Goal: Information Seeking & Learning: Learn about a topic

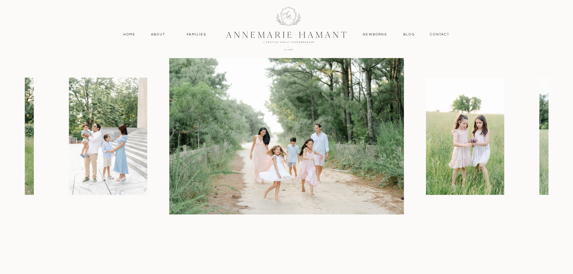
scroll to position [692, 0]
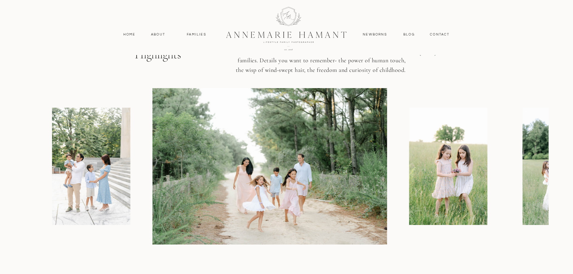
click at [185, 152] on img at bounding box center [269, 166] width 235 height 156
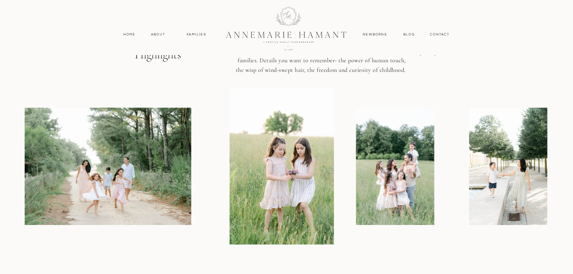
click at [231, 184] on img at bounding box center [281, 166] width 104 height 156
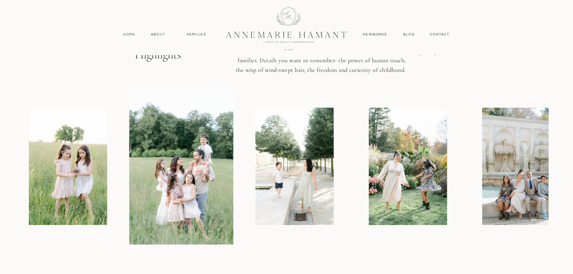
click at [206, 202] on img at bounding box center [181, 166] width 104 height 156
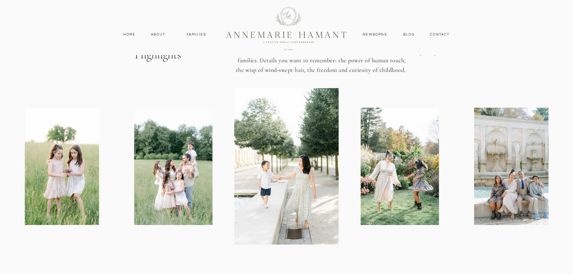
click at [306, 211] on img at bounding box center [286, 166] width 104 height 156
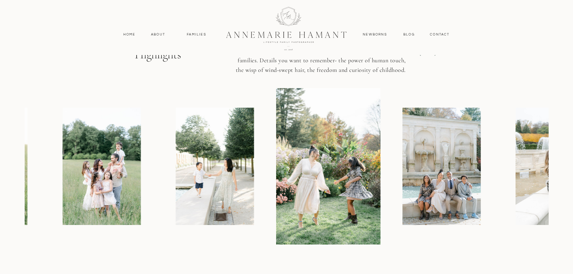
click at [183, 208] on img at bounding box center [215, 166] width 78 height 117
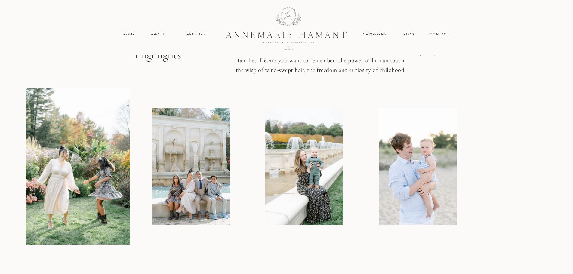
click at [171, 214] on img at bounding box center [191, 166] width 78 height 117
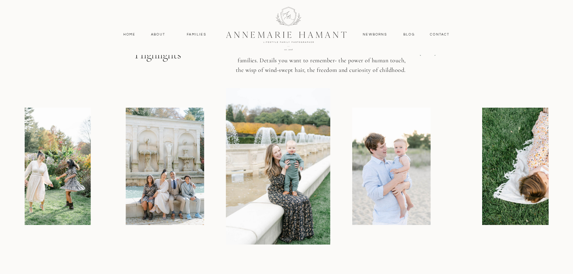
click at [352, 212] on img at bounding box center [391, 166] width 78 height 117
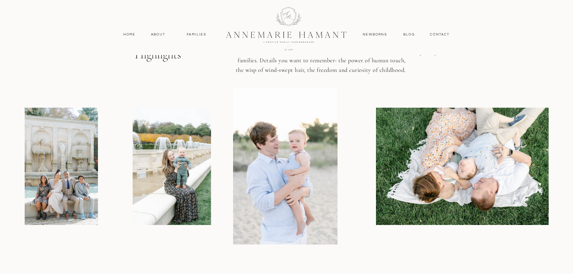
click at [376, 216] on img at bounding box center [464, 166] width 176 height 117
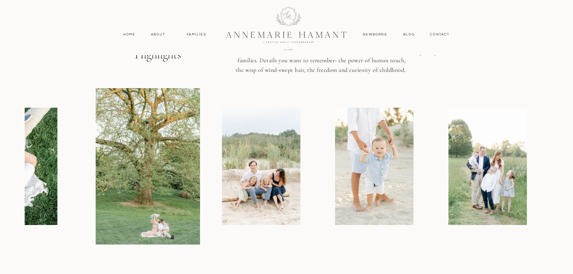
click at [274, 224] on img at bounding box center [261, 166] width 78 height 117
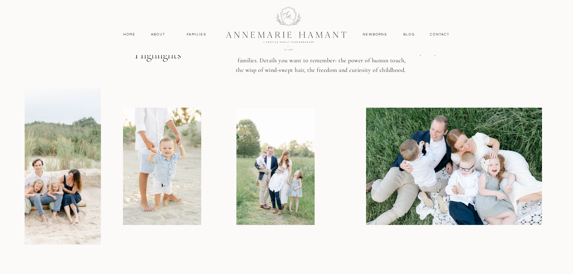
click at [158, 221] on img at bounding box center [162, 166] width 78 height 117
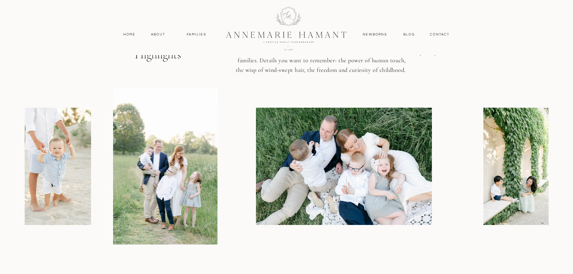
click at [256, 222] on img at bounding box center [344, 166] width 176 height 117
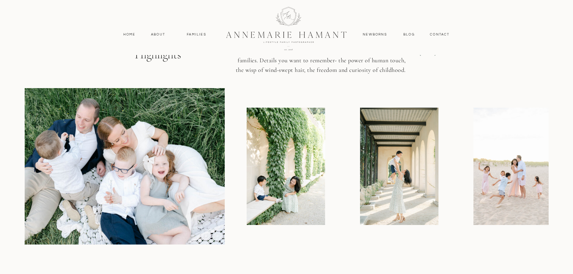
click at [268, 218] on img at bounding box center [286, 166] width 78 height 117
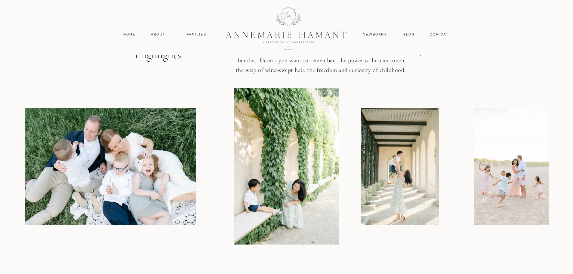
click at [295, 210] on img at bounding box center [286, 166] width 104 height 156
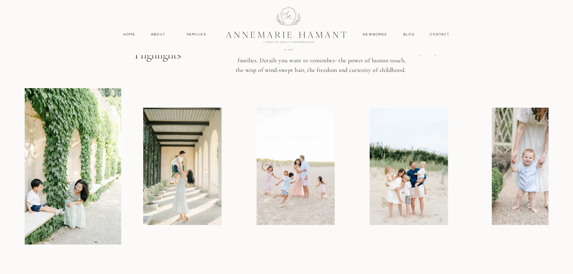
click at [209, 212] on img at bounding box center [182, 166] width 78 height 117
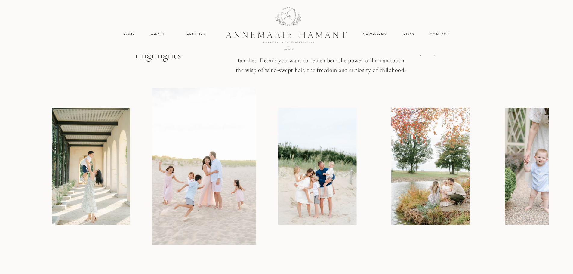
click at [217, 222] on div at bounding box center [287, 166] width 524 height 156
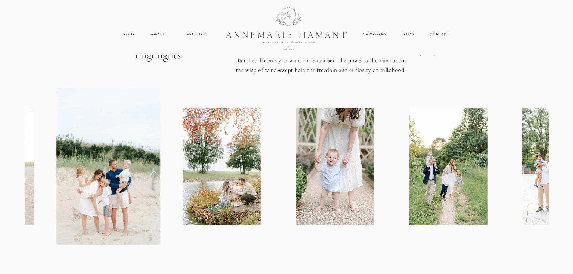
click at [230, 223] on img at bounding box center [222, 166] width 78 height 117
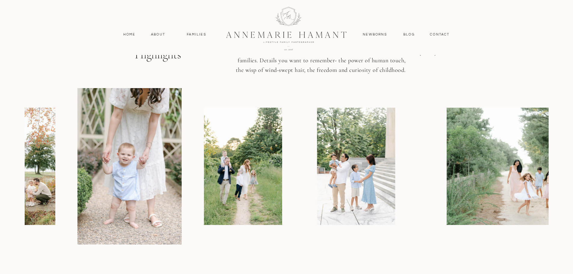
click at [286, 227] on div at bounding box center [287, 166] width 524 height 156
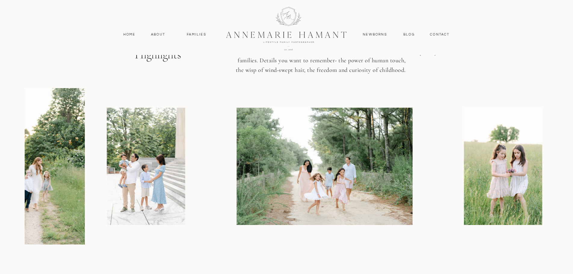
click at [236, 223] on img at bounding box center [324, 166] width 176 height 117
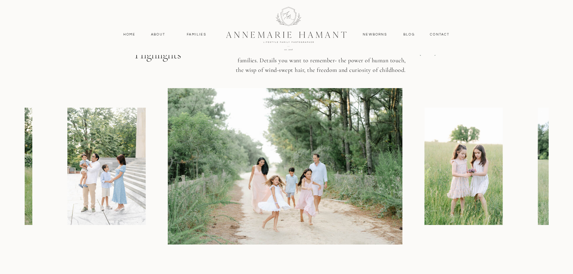
click at [424, 220] on img at bounding box center [463, 166] width 78 height 117
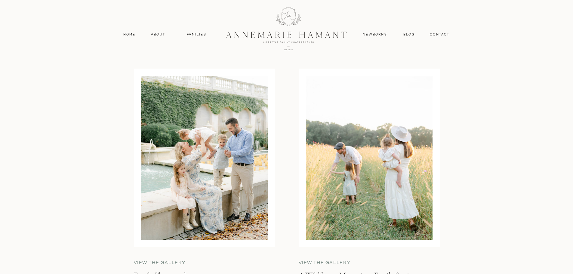
scroll to position [1594, 0]
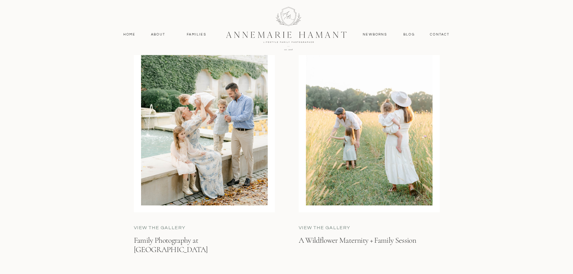
click at [219, 151] on div at bounding box center [204, 123] width 127 height 165
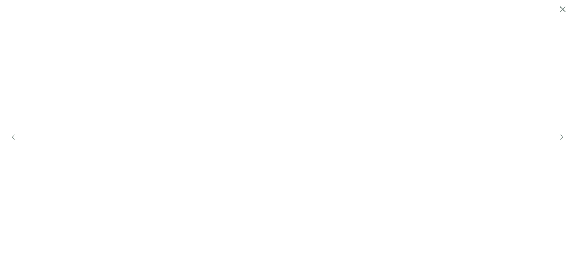
scroll to position [1539, 0]
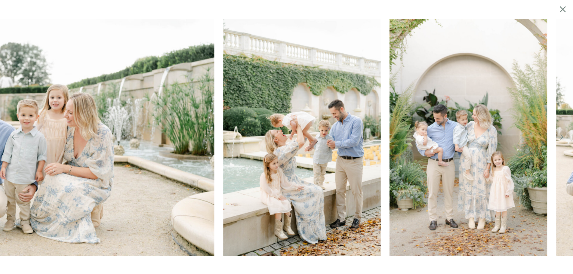
click at [232, 178] on img at bounding box center [302, 137] width 158 height 236
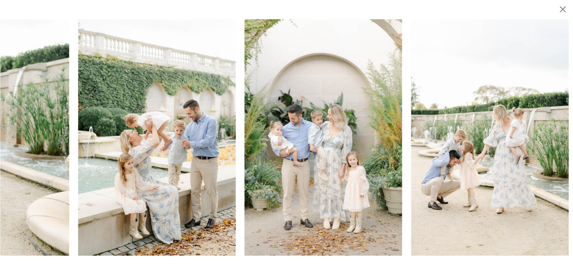
click at [259, 233] on img at bounding box center [324, 137] width 158 height 236
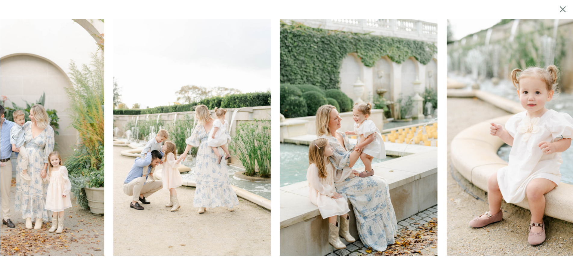
click at [253, 248] on img at bounding box center [192, 137] width 158 height 236
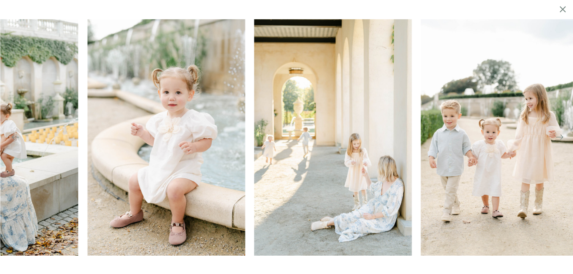
click at [216, 241] on img at bounding box center [167, 137] width 158 height 236
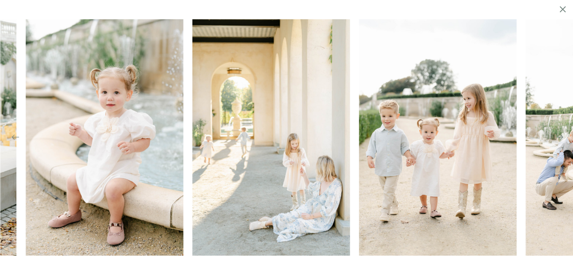
click at [359, 250] on img at bounding box center [438, 137] width 158 height 236
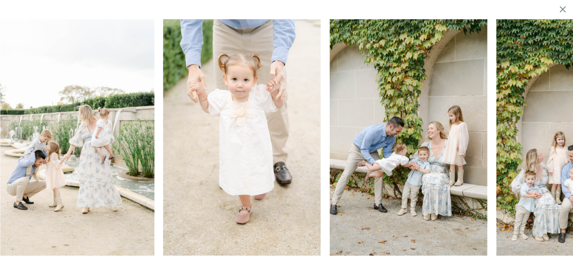
click at [283, 244] on img at bounding box center [242, 137] width 158 height 236
click at [271, 247] on img at bounding box center [242, 137] width 158 height 236
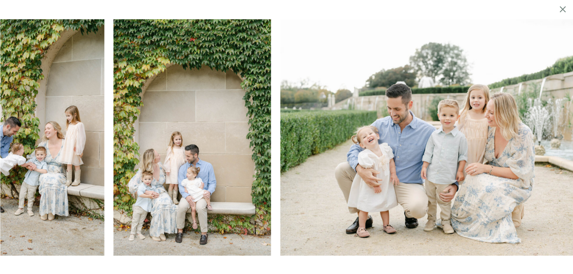
click at [199, 243] on img at bounding box center [192, 137] width 158 height 236
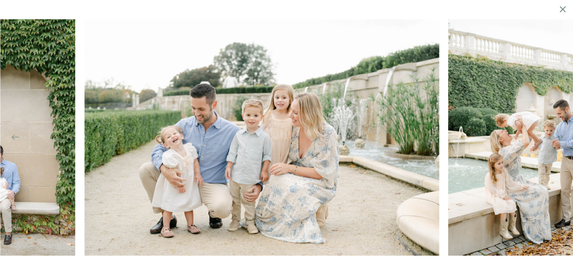
click at [177, 240] on img at bounding box center [262, 137] width 355 height 236
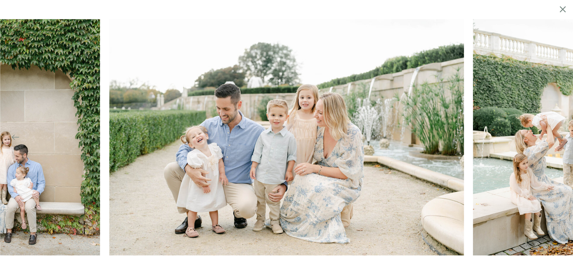
scroll to position [1594, 0]
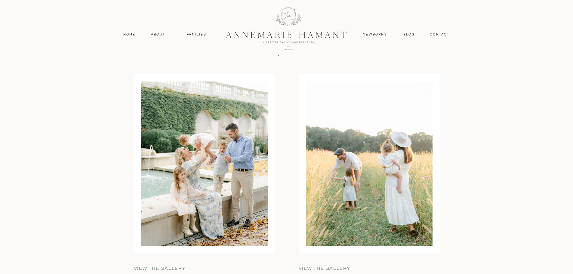
scroll to position [1624, 0]
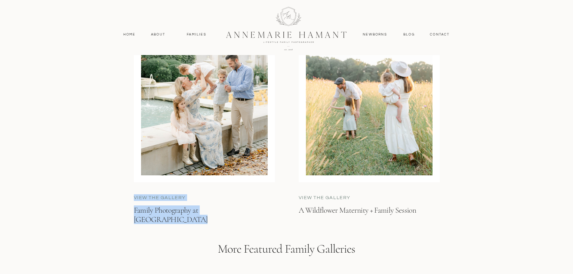
drag, startPoint x: 476, startPoint y: 130, endPoint x: 419, endPoint y: 149, distance: 59.8
click at [394, 145] on div at bounding box center [369, 93] width 127 height 165
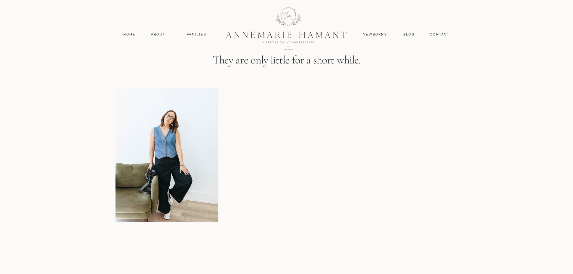
scroll to position [782, 0]
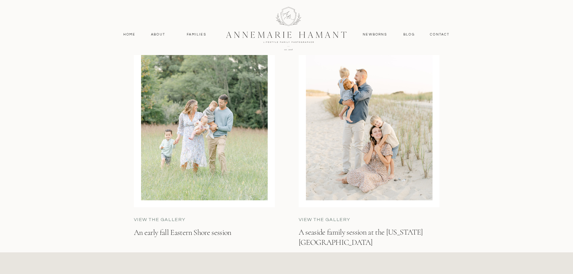
scroll to position [1865, 0]
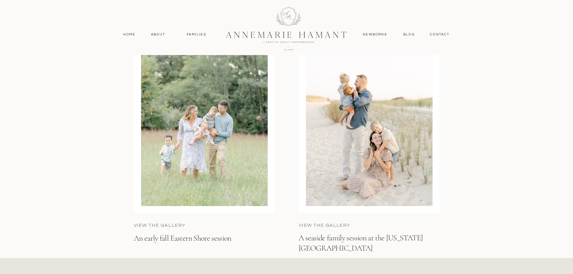
click at [241, 178] on div at bounding box center [204, 124] width 127 height 165
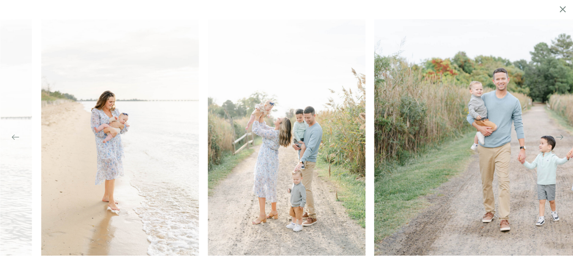
scroll to position [1810, 0]
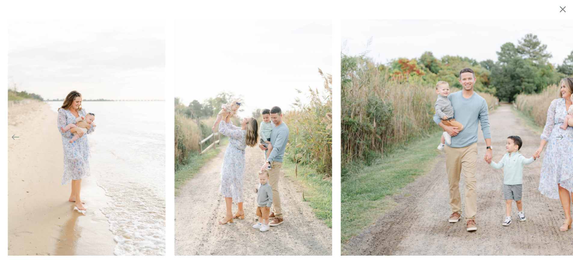
click at [341, 185] on img at bounding box center [518, 137] width 355 height 236
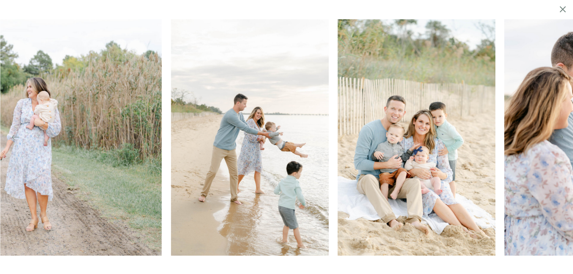
click at [184, 210] on img at bounding box center [250, 137] width 158 height 236
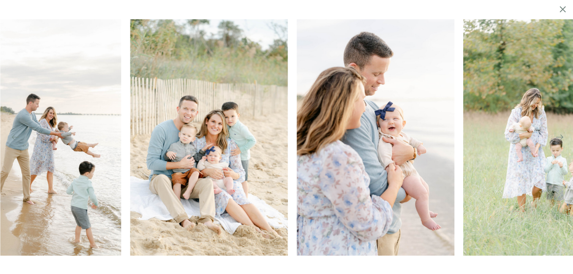
click at [196, 220] on img at bounding box center [209, 137] width 158 height 236
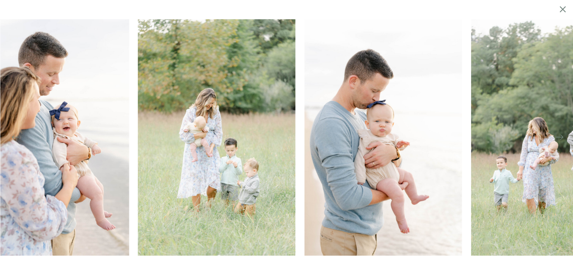
click at [180, 235] on img at bounding box center [217, 137] width 158 height 236
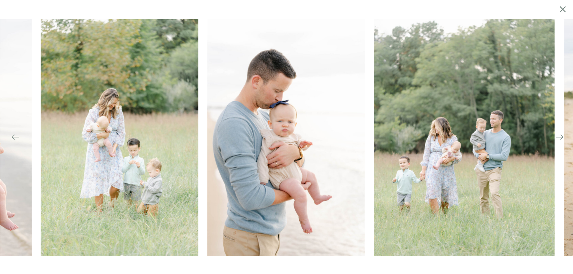
click at [374, 243] on img at bounding box center [464, 137] width 181 height 236
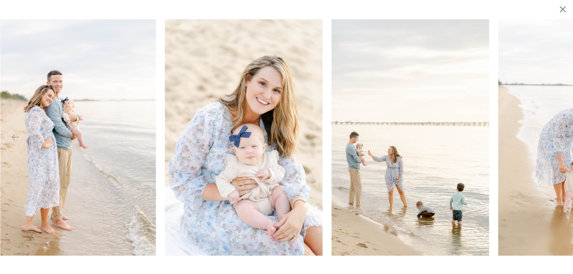
click at [221, 231] on img at bounding box center [244, 137] width 158 height 236
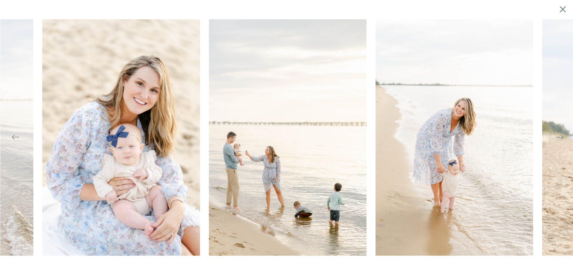
click at [376, 231] on img at bounding box center [455, 137] width 158 height 236
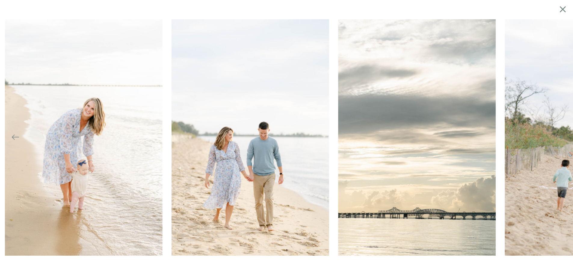
click at [338, 251] on img at bounding box center [417, 137] width 158 height 236
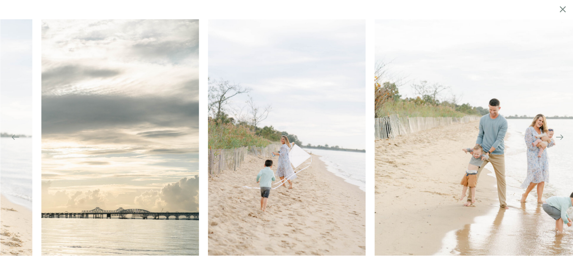
click at [152, 263] on div "Blog contact Newborns Families About Home Home About Families Newborns Contact …" at bounding box center [286, 266] width 573 height 4153
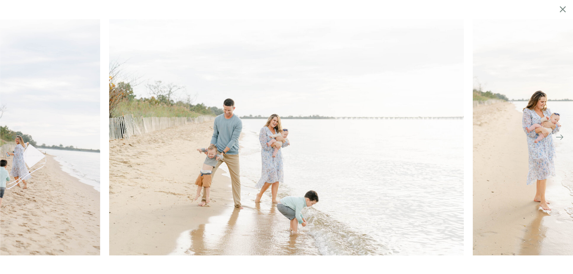
scroll to position [1599, 0]
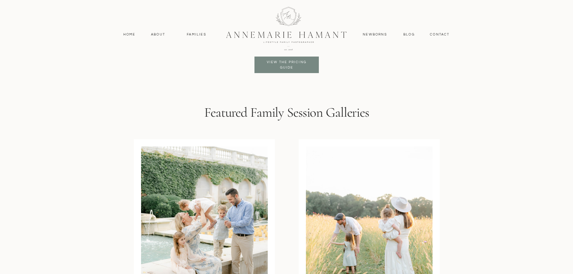
scroll to position [1414, 0]
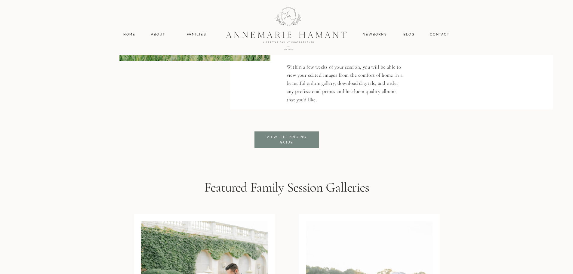
click at [272, 140] on p "View the pricing guide" at bounding box center [286, 139] width 49 height 11
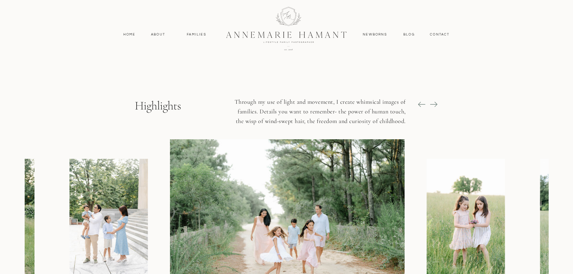
scroll to position [722, 0]
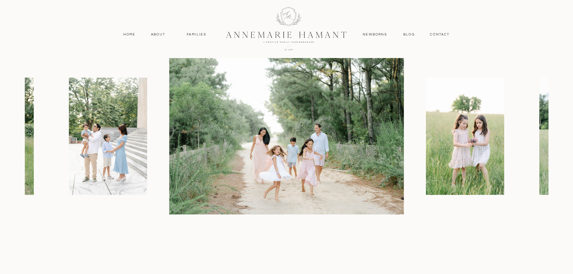
click at [332, 164] on img at bounding box center [286, 136] width 235 height 156
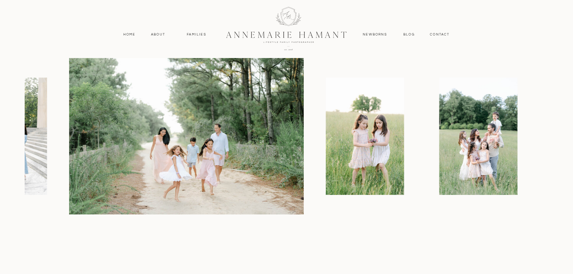
click at [222, 168] on img at bounding box center [186, 136] width 235 height 156
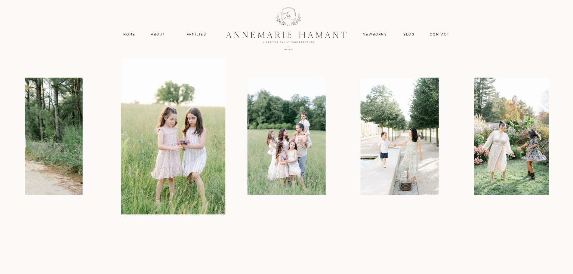
click at [282, 202] on div at bounding box center [139, 136] width 524 height 156
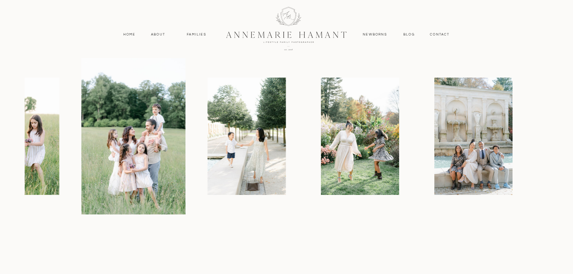
click at [326, 195] on div at bounding box center [287, 136] width 524 height 156
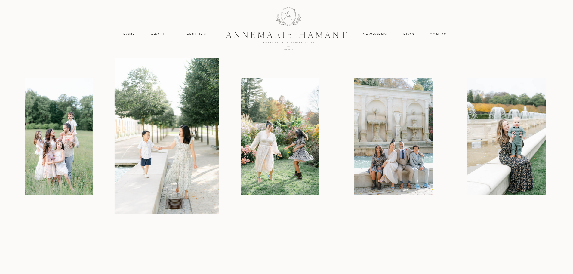
click at [314, 202] on div at bounding box center [287, 136] width 524 height 156
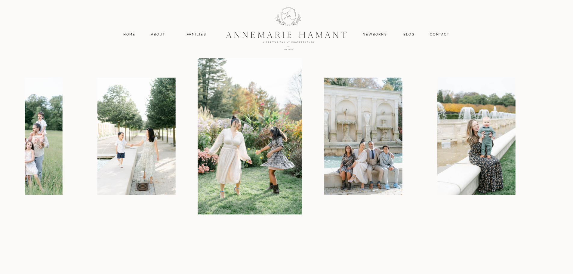
click at [371, 194] on div at bounding box center [287, 136] width 524 height 156
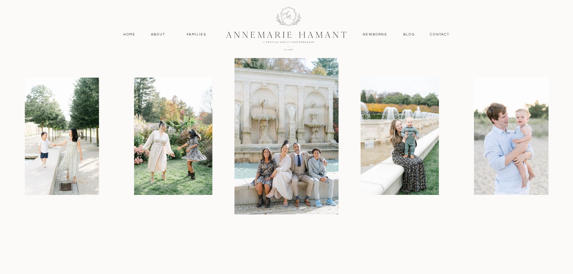
click at [347, 196] on div at bounding box center [287, 136] width 524 height 156
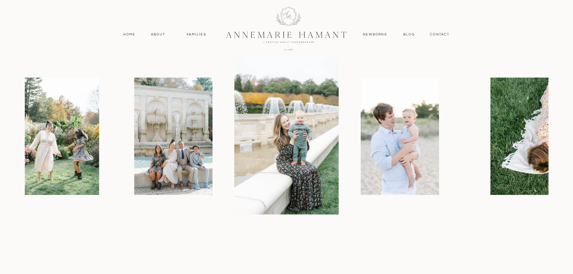
click at [320, 194] on img at bounding box center [286, 136] width 104 height 156
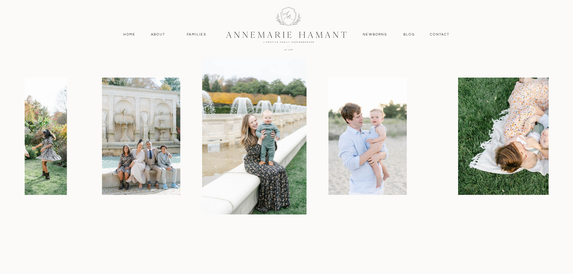
click at [405, 175] on img at bounding box center [367, 136] width 78 height 117
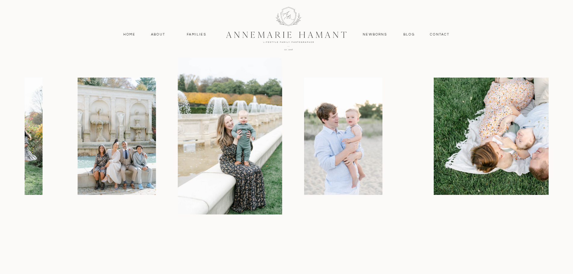
click at [291, 198] on div at bounding box center [287, 136] width 524 height 156
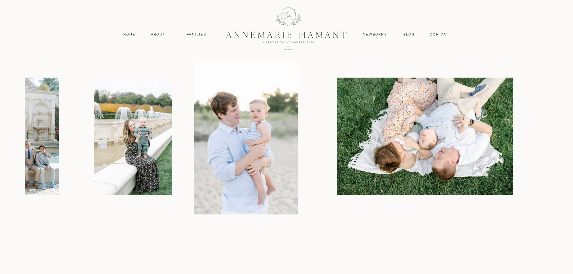
click at [337, 154] on img at bounding box center [425, 136] width 176 height 117
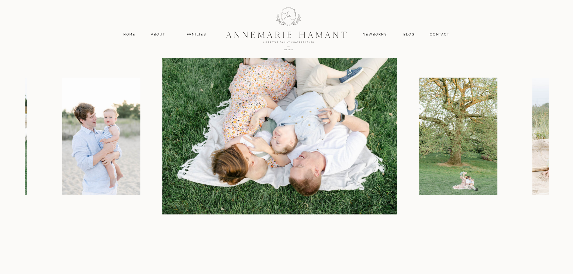
click at [353, 199] on div at bounding box center [287, 136] width 524 height 156
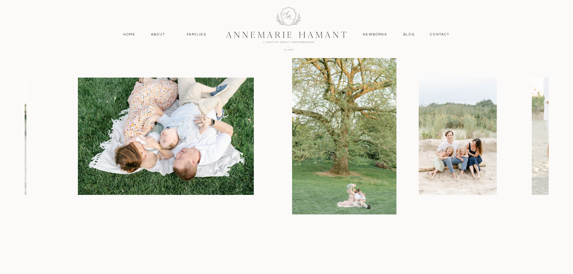
click at [326, 198] on div at bounding box center [287, 136] width 524 height 156
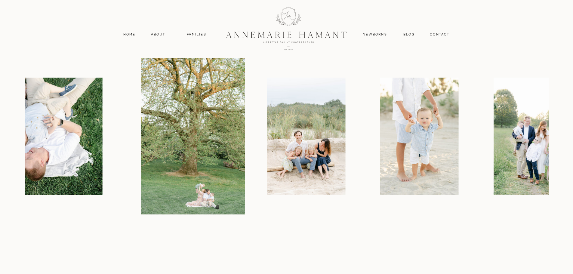
click at [249, 200] on div at bounding box center [287, 136] width 524 height 156
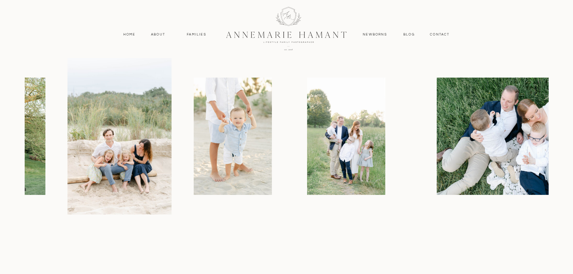
click at [190, 195] on div at bounding box center [287, 136] width 524 height 156
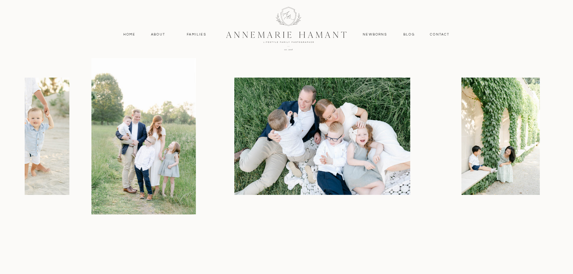
click at [300, 184] on img at bounding box center [322, 136] width 176 height 117
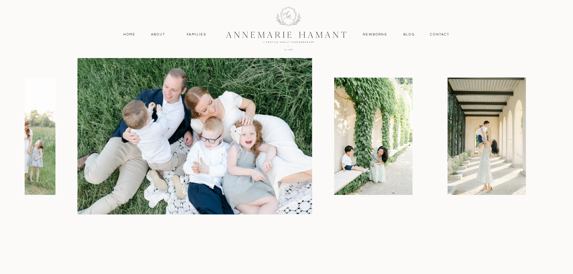
click at [334, 186] on img at bounding box center [373, 136] width 78 height 117
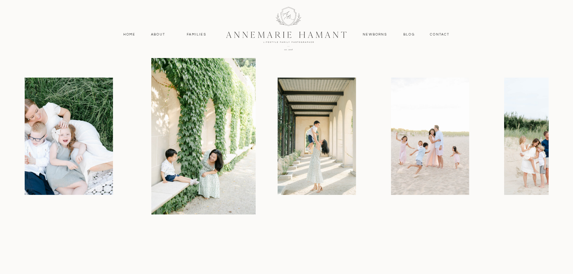
click at [277, 201] on div at bounding box center [287, 136] width 524 height 156
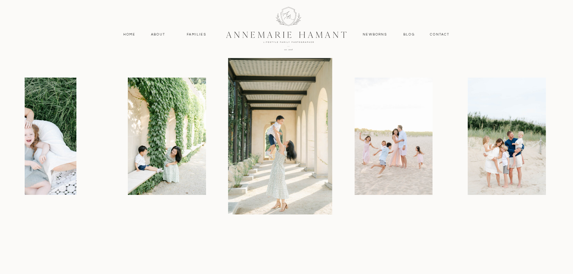
click at [262, 196] on div at bounding box center [287, 136] width 524 height 156
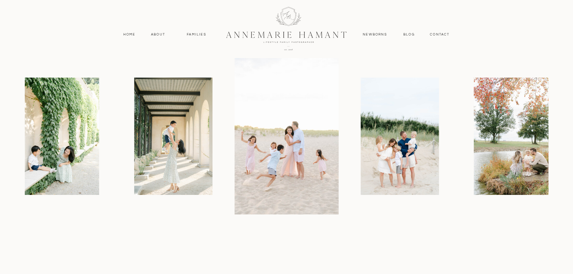
click at [251, 210] on div at bounding box center [287, 136] width 524 height 156
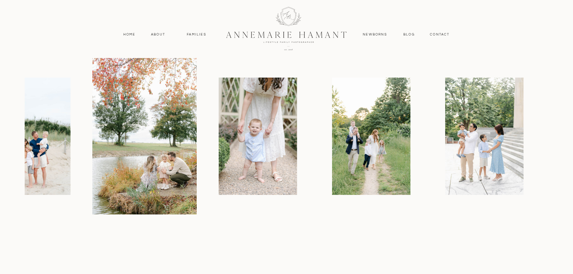
click at [343, 163] on img at bounding box center [371, 136] width 78 height 117
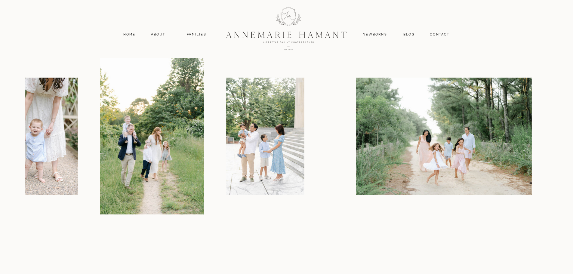
click at [298, 170] on div at bounding box center [287, 136] width 524 height 156
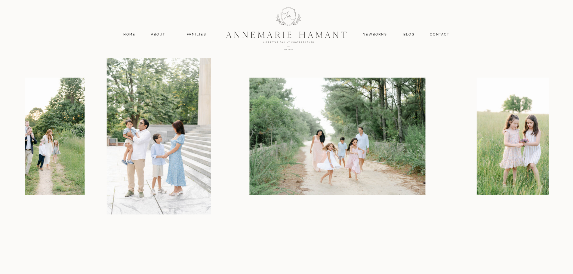
click at [309, 171] on img at bounding box center [337, 136] width 176 height 117
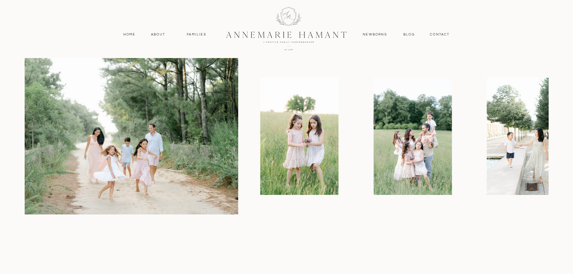
click at [260, 193] on img at bounding box center [299, 136] width 78 height 117
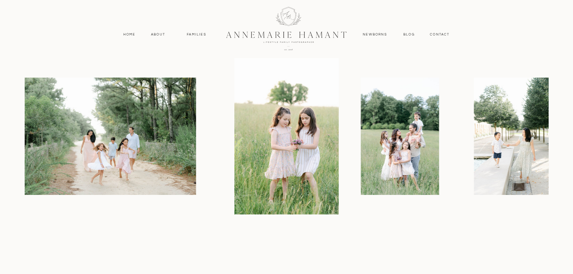
click at [361, 192] on img at bounding box center [400, 136] width 78 height 117
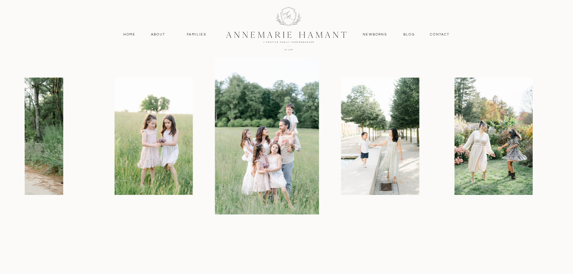
click at [476, 180] on img at bounding box center [493, 136] width 78 height 117
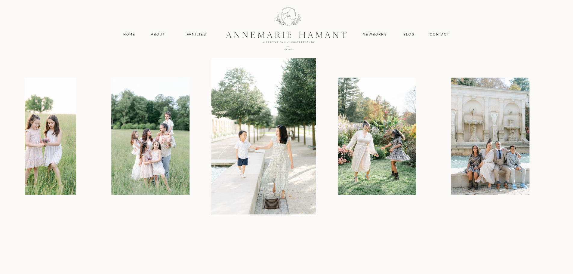
click at [245, 187] on img at bounding box center [263, 136] width 104 height 156
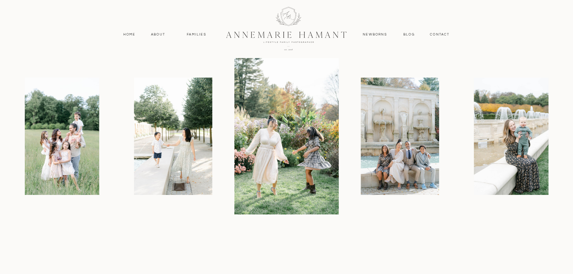
click at [485, 162] on img at bounding box center [513, 136] width 78 height 117
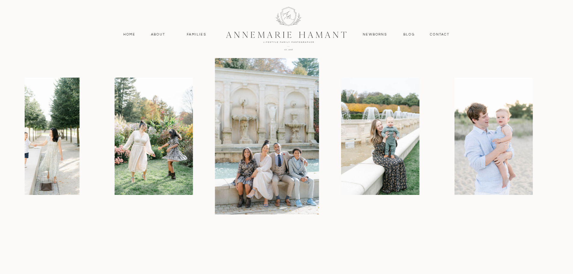
click at [482, 165] on img at bounding box center [493, 136] width 78 height 117
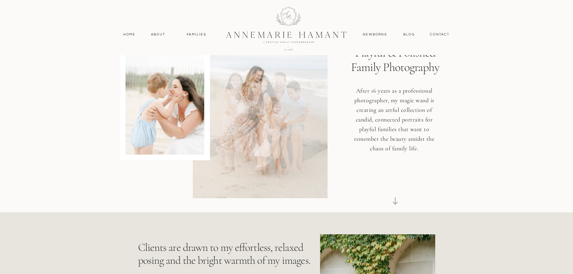
scroll to position [0, 0]
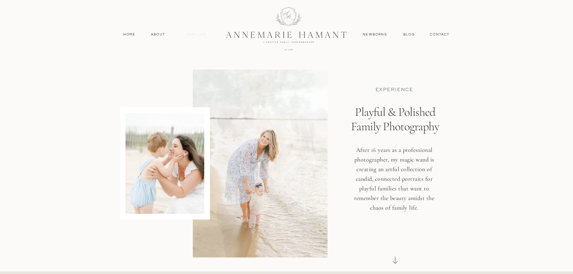
click at [196, 35] on nav "Families" at bounding box center [196, 34] width 27 height 5
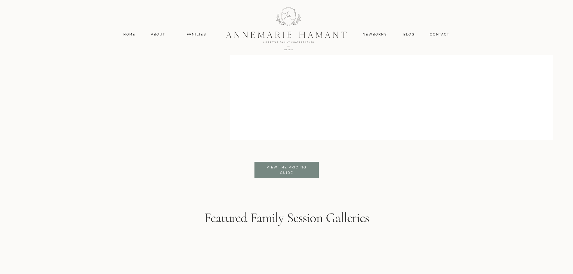
scroll to position [1383, 0]
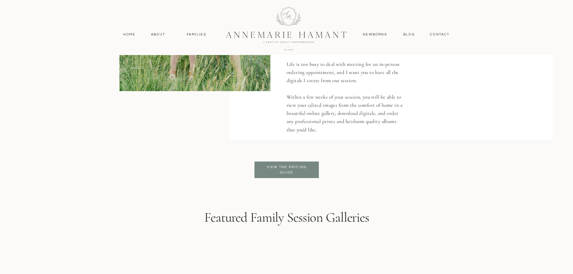
click at [318, 168] on div at bounding box center [286, 170] width 64 height 17
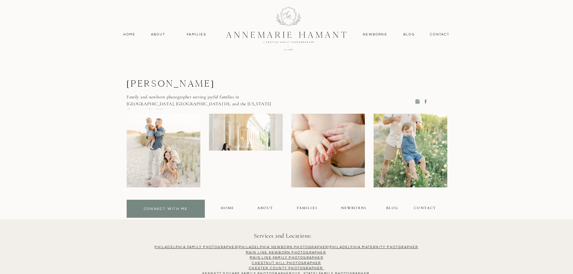
scroll to position [1594, 0]
